Goal: Task Accomplishment & Management: Manage account settings

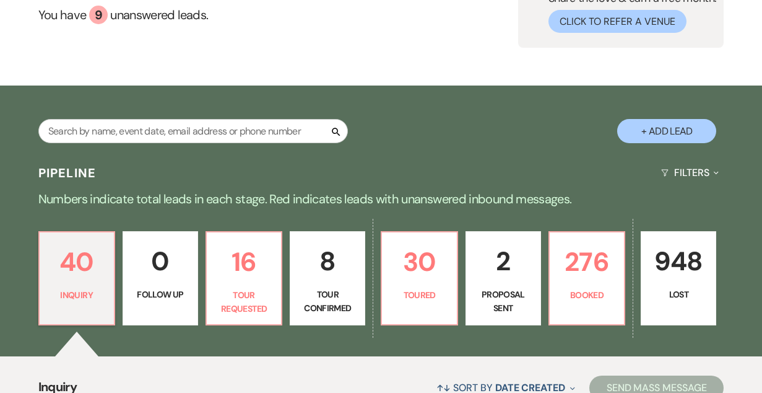
scroll to position [121, 0]
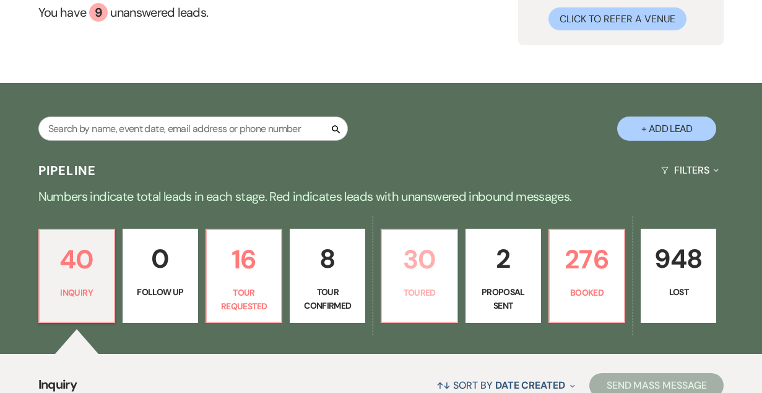
click at [435, 291] on p "Toured" at bounding box center [419, 292] width 59 height 14
select select "5"
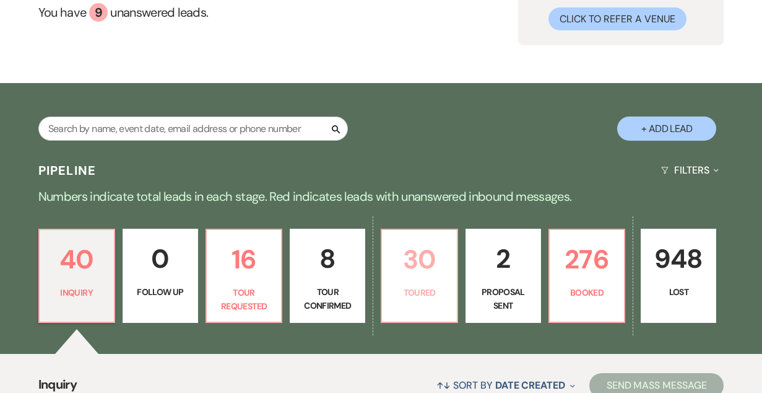
select select "5"
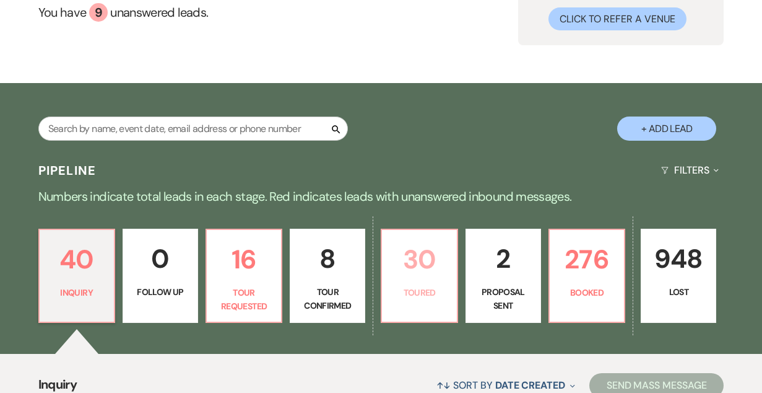
select select "5"
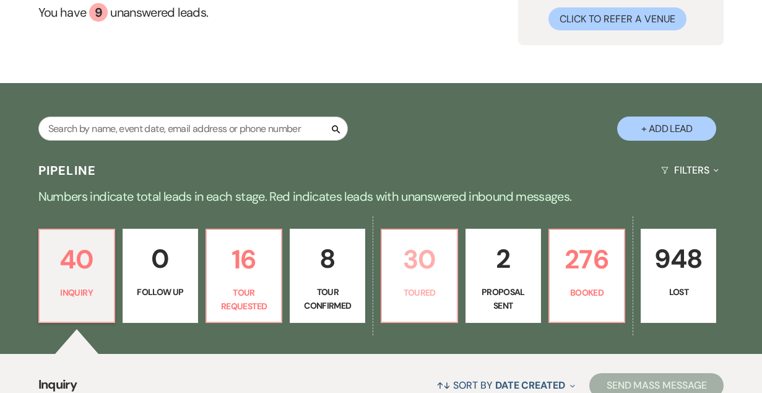
select select "5"
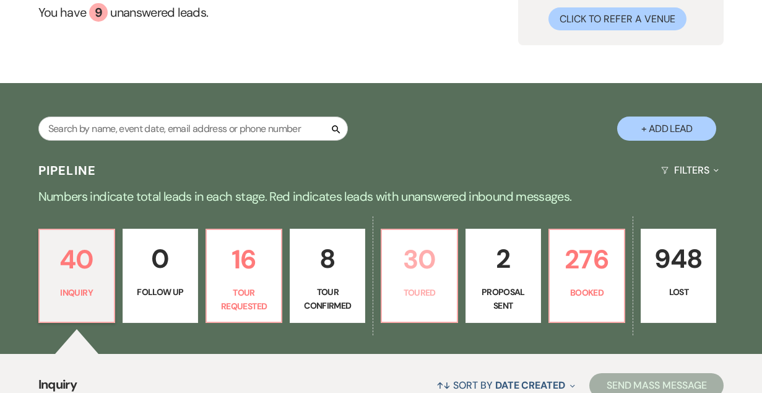
select select "5"
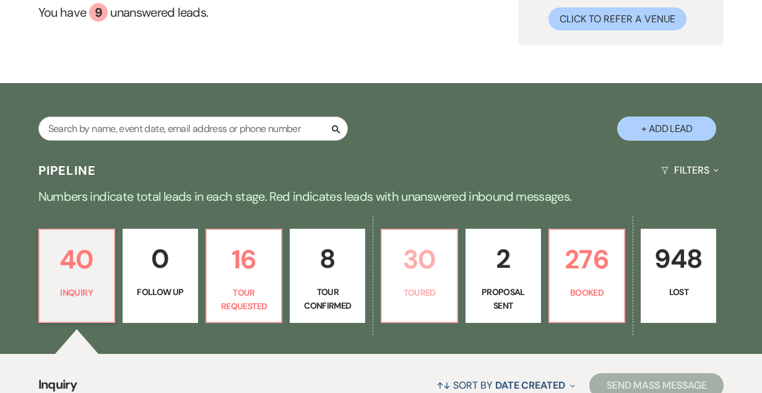
select select "5"
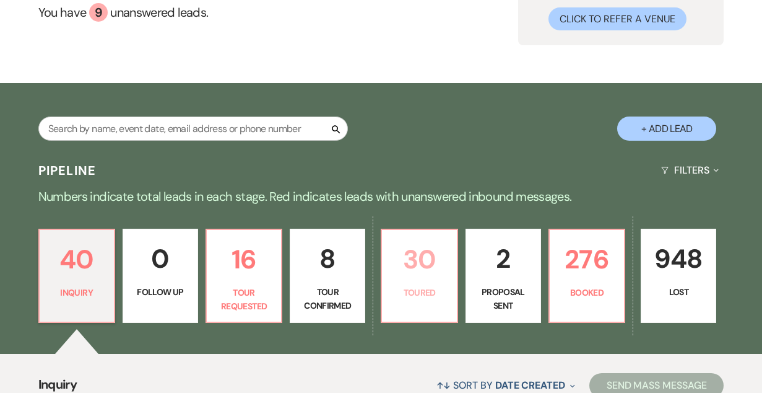
select select "5"
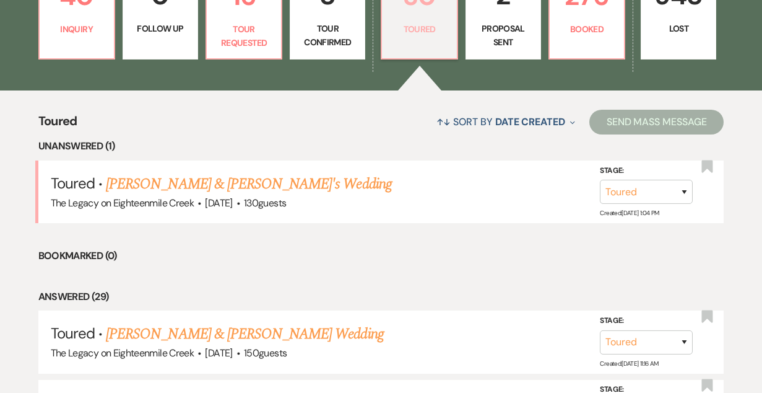
scroll to position [383, 0]
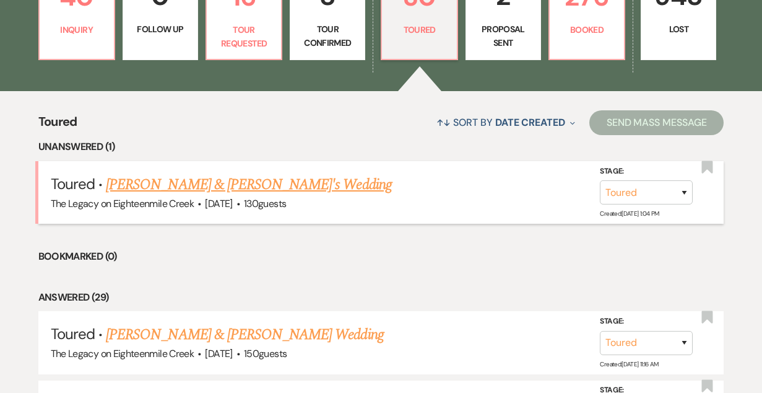
click at [199, 185] on link "[PERSON_NAME] & [PERSON_NAME]'s Wedding" at bounding box center [249, 184] width 286 height 22
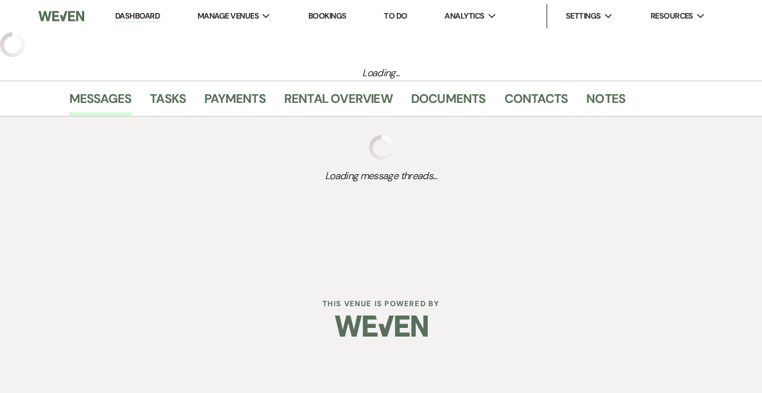
select select "5"
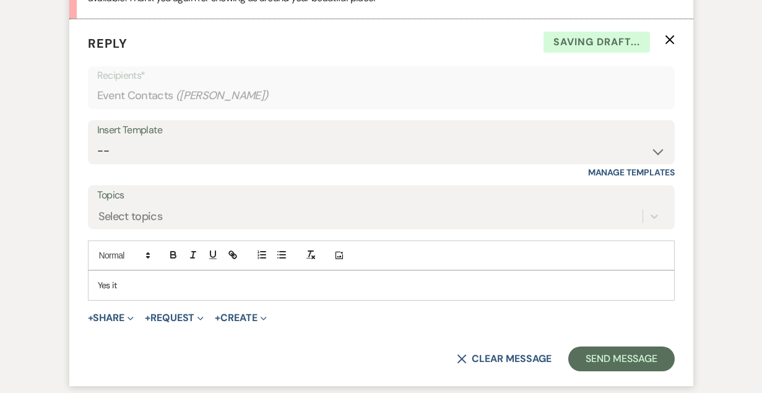
scroll to position [564, 0]
click at [181, 284] on p "Yes it" at bounding box center [381, 286] width 567 height 14
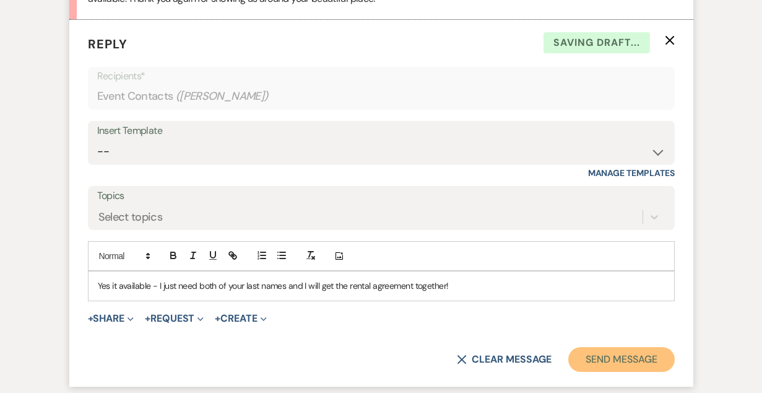
click at [604, 362] on button "Send Message" at bounding box center [621, 359] width 106 height 25
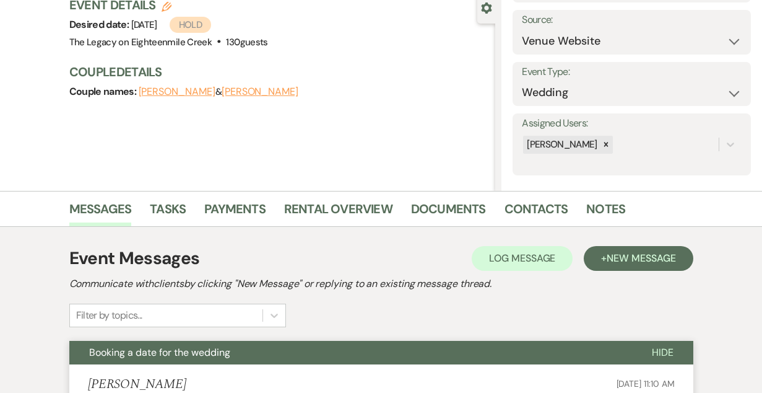
scroll to position [0, 0]
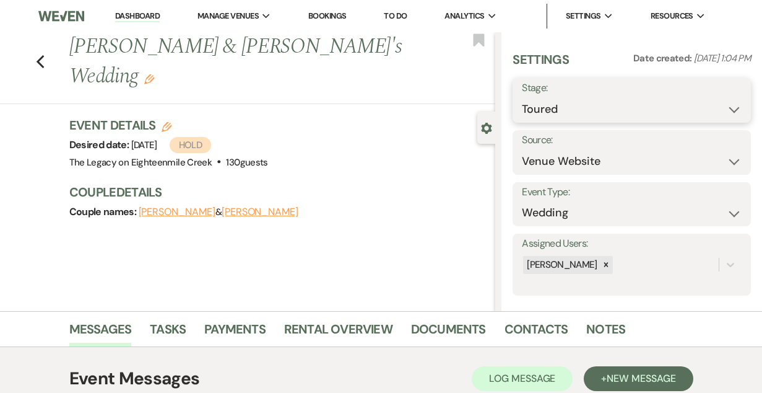
click at [576, 110] on select "Inquiry Follow Up Tour Requested Tour Confirmed Toured Proposal Sent Booked Lost" at bounding box center [632, 109] width 220 height 24
select select "6"
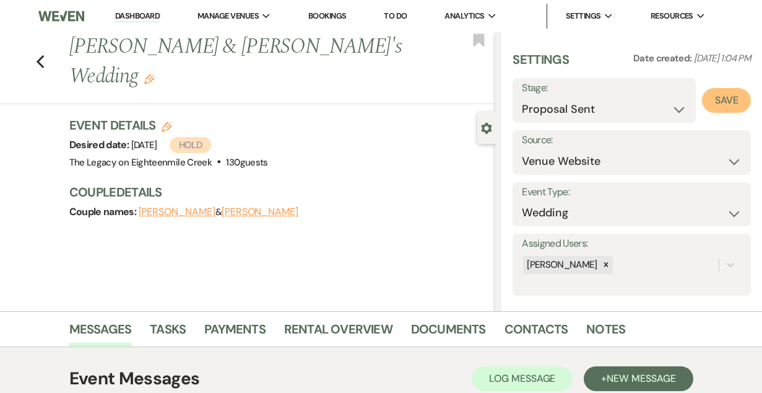
click at [729, 105] on button "Save" at bounding box center [726, 100] width 49 height 25
click at [43, 54] on icon "Previous" at bounding box center [40, 61] width 9 height 15
select select "5"
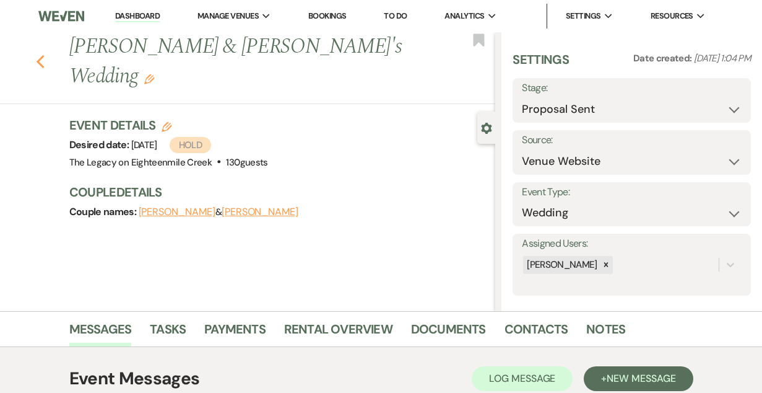
select select "5"
select select "6"
select select "5"
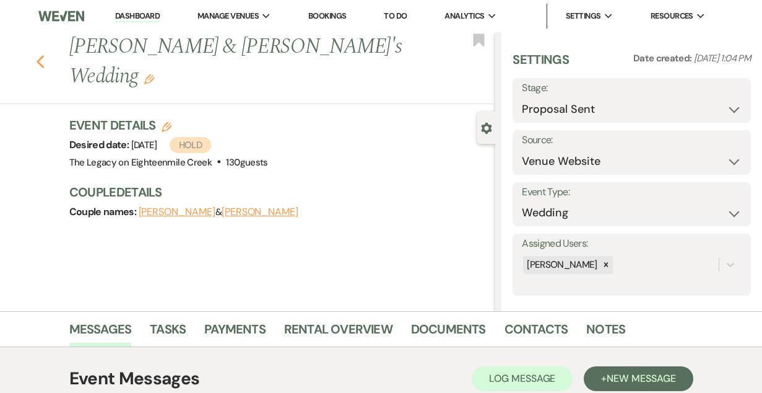
select select "5"
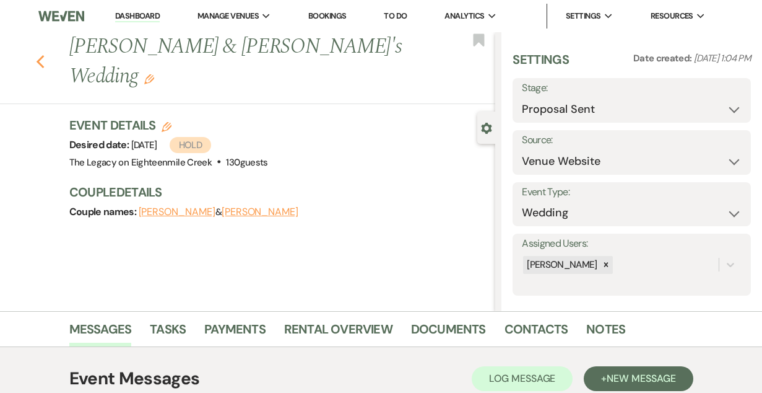
select select "5"
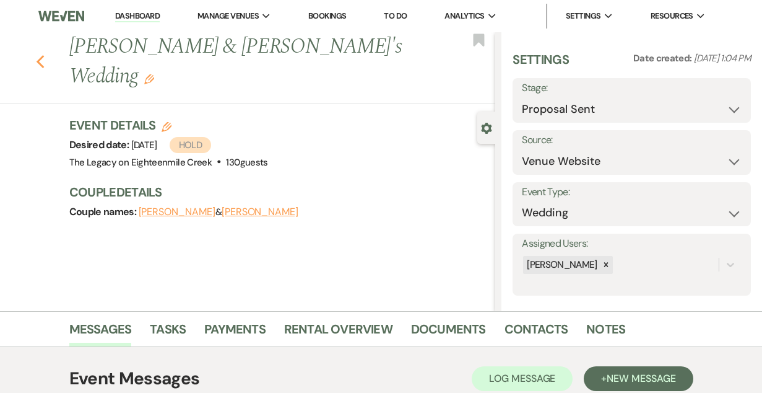
select select "5"
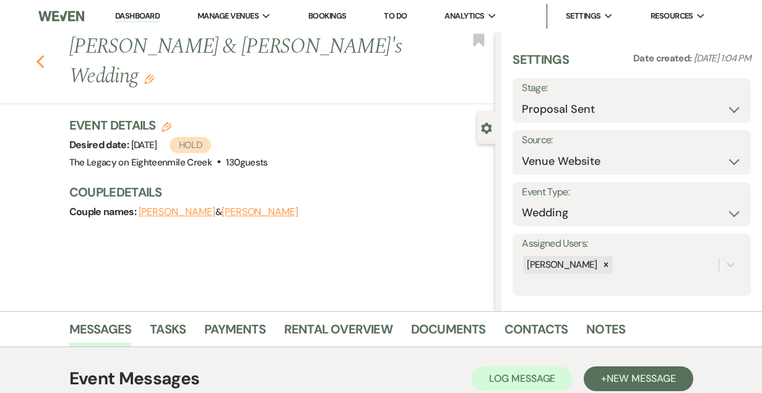
select select "5"
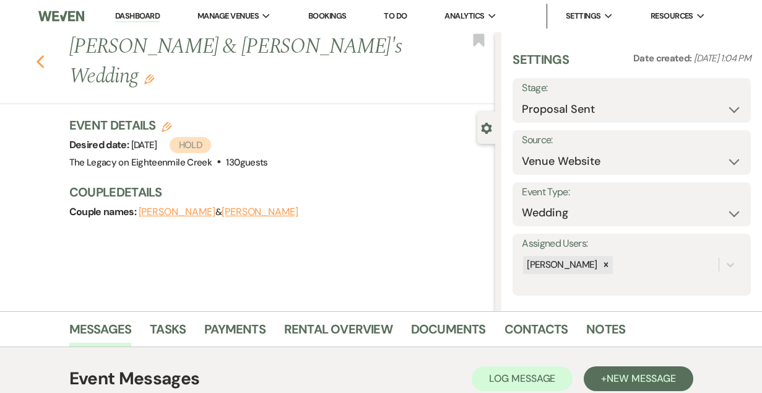
select select "5"
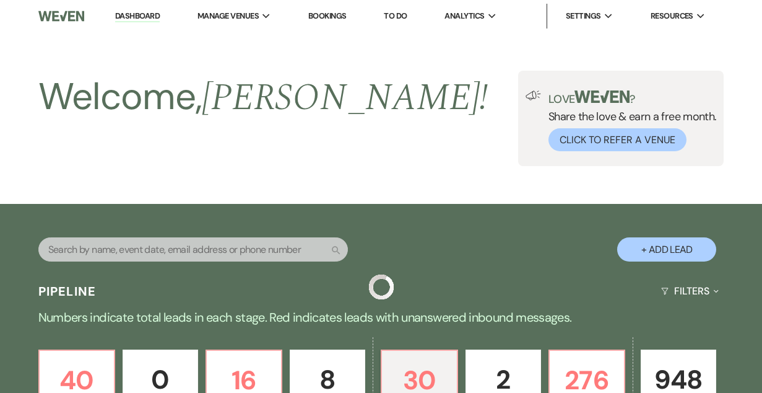
scroll to position [383, 0]
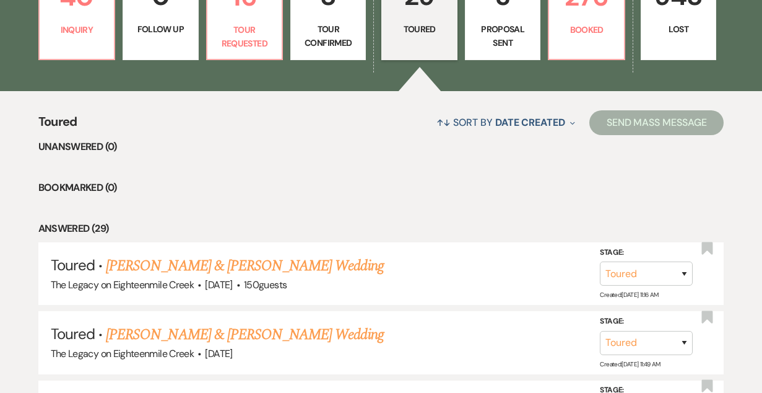
click at [518, 26] on p "Proposal Sent" at bounding box center [502, 36] width 59 height 28
select select "6"
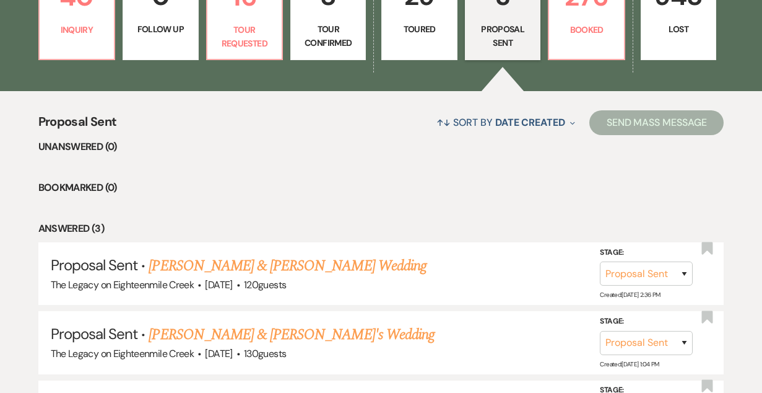
scroll to position [533, 0]
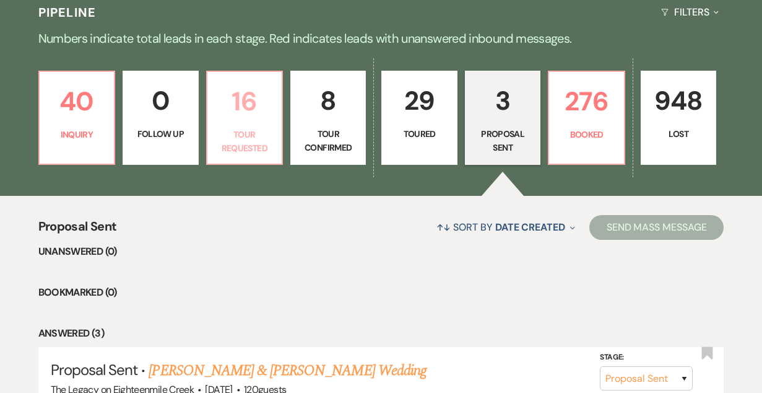
click at [251, 116] on p "16" at bounding box center [244, 101] width 59 height 41
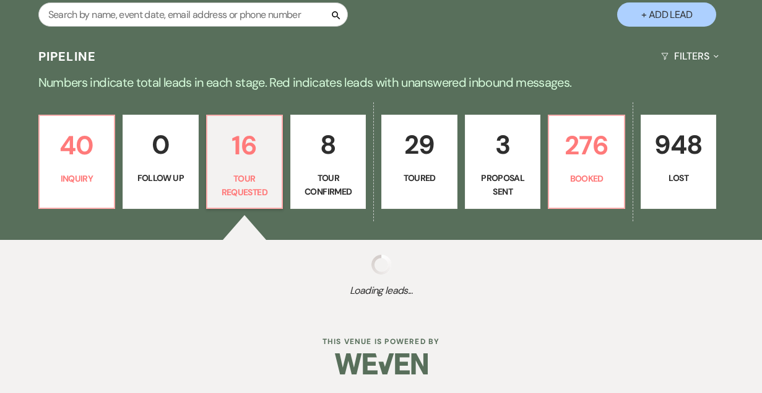
select select "2"
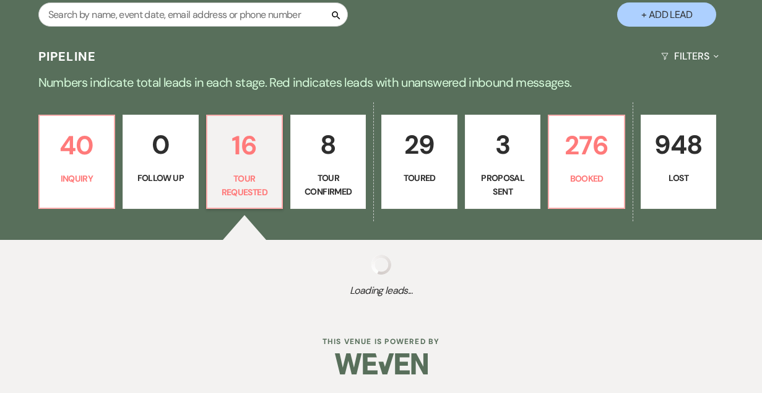
select select "2"
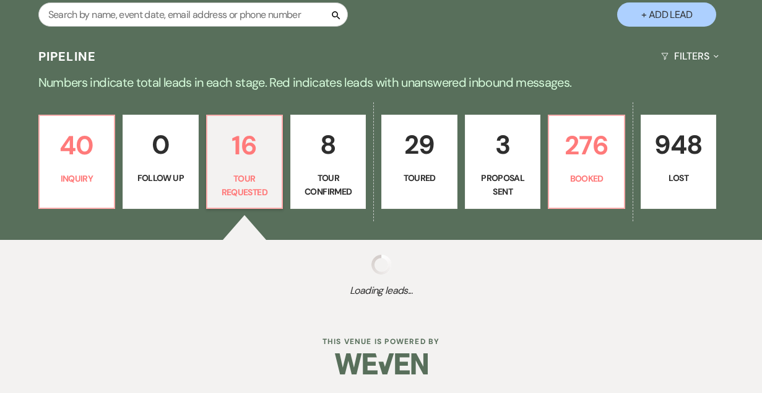
select select "2"
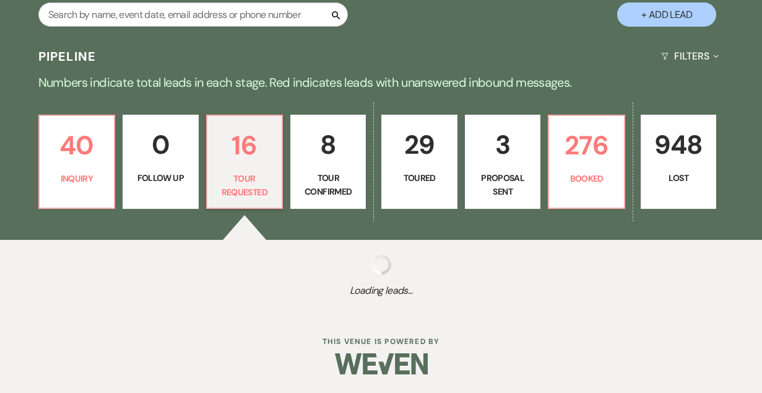
select select "2"
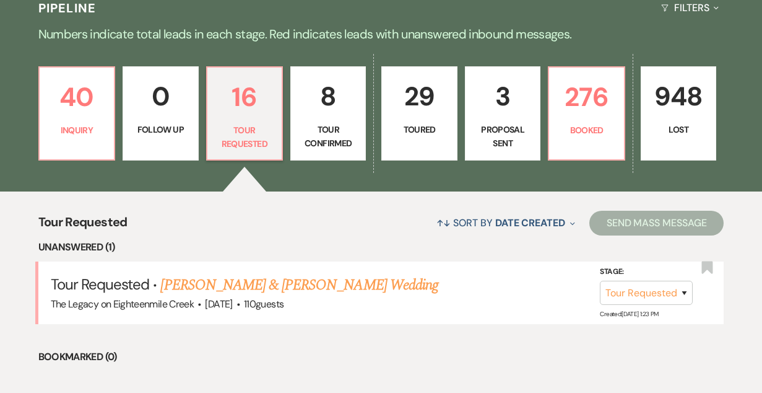
scroll to position [287, 0]
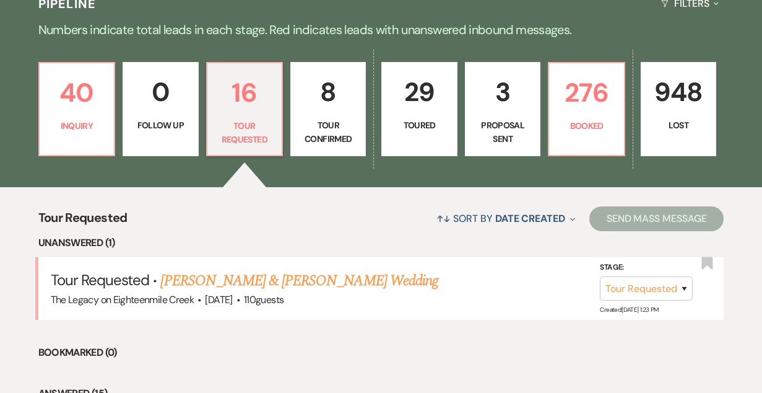
click at [428, 120] on p "Toured" at bounding box center [419, 125] width 59 height 14
select select "5"
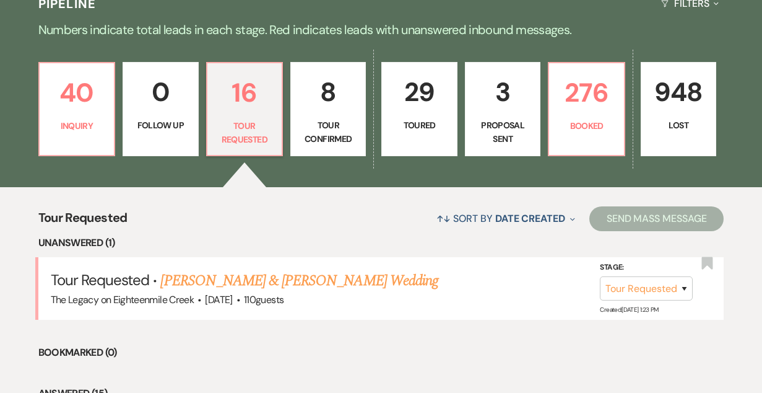
select select "5"
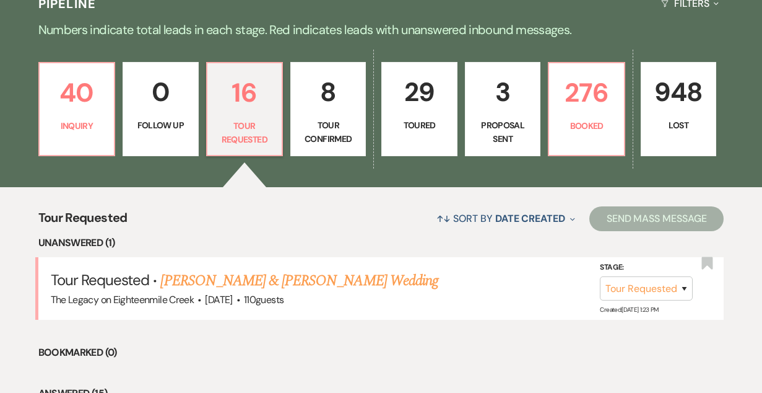
select select "5"
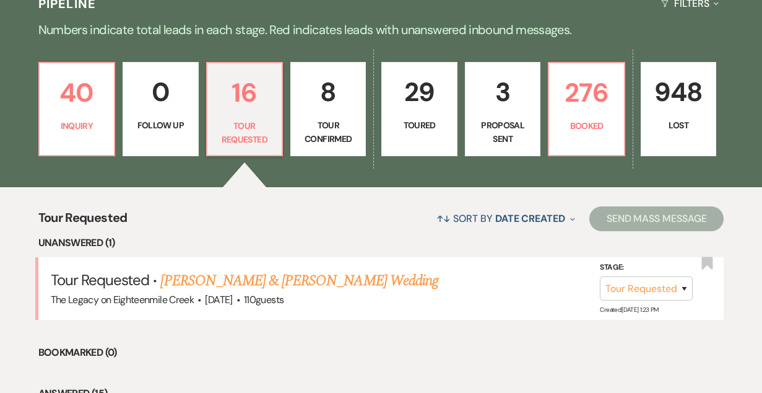
select select "5"
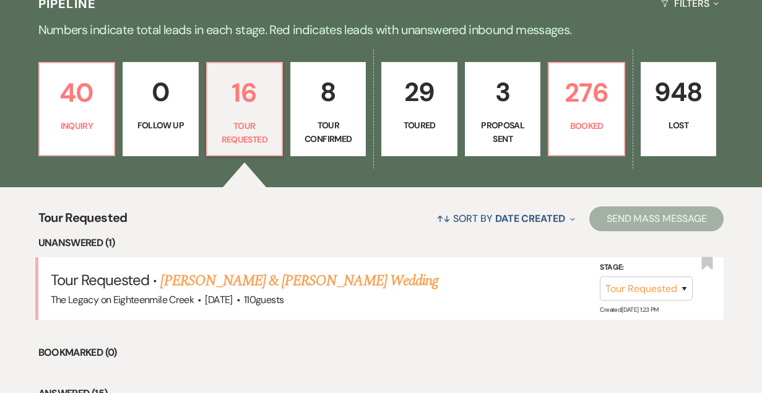
select select "5"
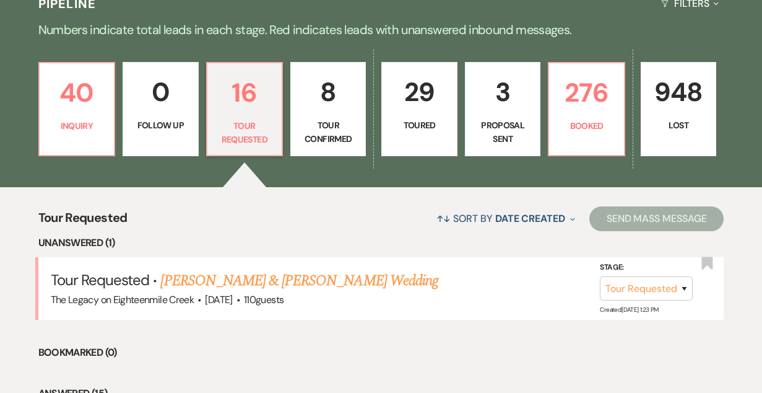
select select "5"
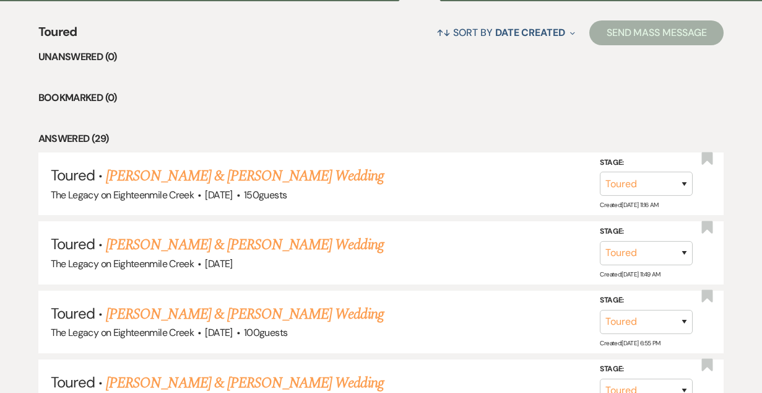
scroll to position [514, 0]
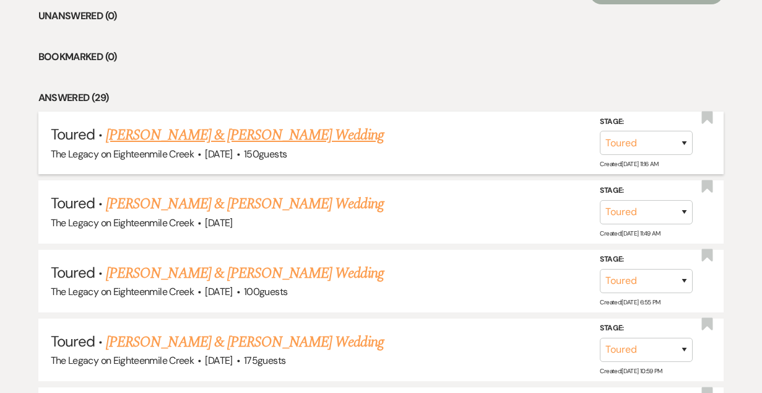
click at [302, 141] on link "[PERSON_NAME] & [PERSON_NAME] Wedding" at bounding box center [244, 135] width 277 height 22
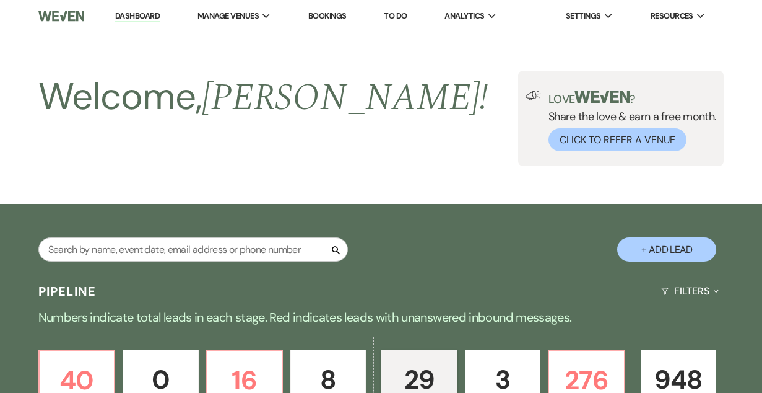
select select "5"
